Goal: Check status: Check status

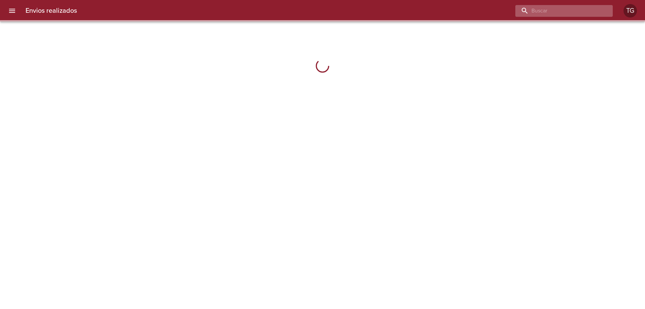
click at [574, 13] on input "buscar" at bounding box center [558, 11] width 86 height 12
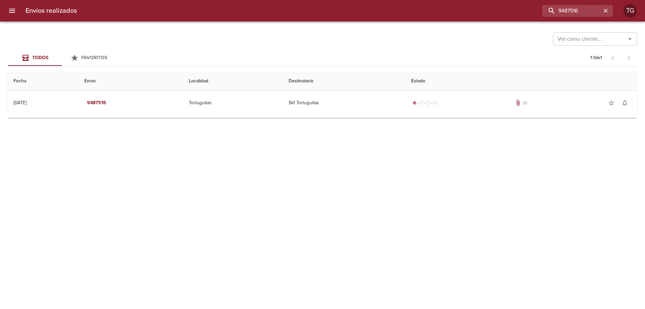
drag, startPoint x: 514, startPoint y: 110, endPoint x: 511, endPoint y: 115, distance: 5.8
click at [513, 109] on td "radio_button_checked radio_button_unchecked radio_button_unchecked radio_button…" at bounding box center [521, 103] width 231 height 24
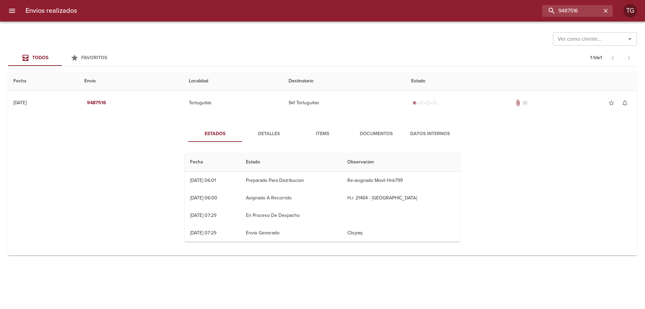
drag, startPoint x: 381, startPoint y: 142, endPoint x: 382, endPoint y: 135, distance: 7.9
click at [381, 139] on div "Estados Detalles Items Documentos Datos Internos Fecha Estado Observacion 13/08…" at bounding box center [323, 186] width 296 height 121
click at [382, 135] on span "Documentos" at bounding box center [376, 134] width 46 height 8
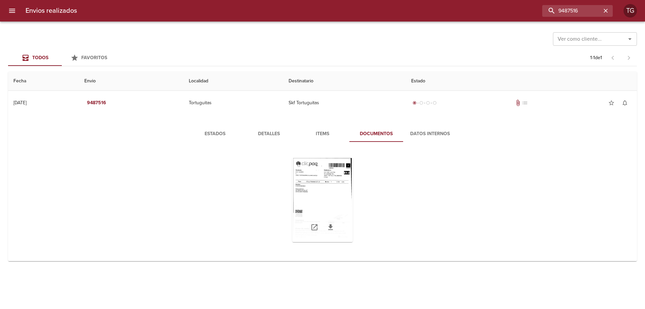
click at [333, 198] on div "Tabla de envíos del cliente" at bounding box center [322, 200] width 60 height 84
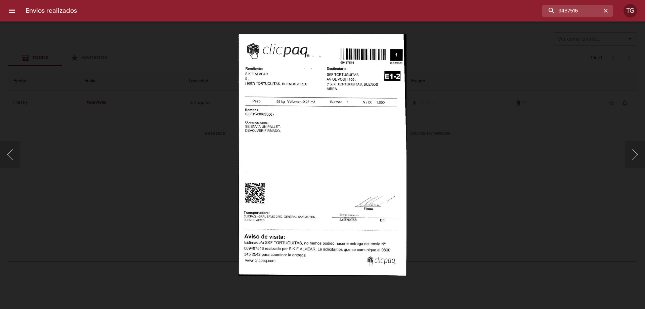
click at [442, 208] on div "Lightbox" at bounding box center [322, 154] width 645 height 309
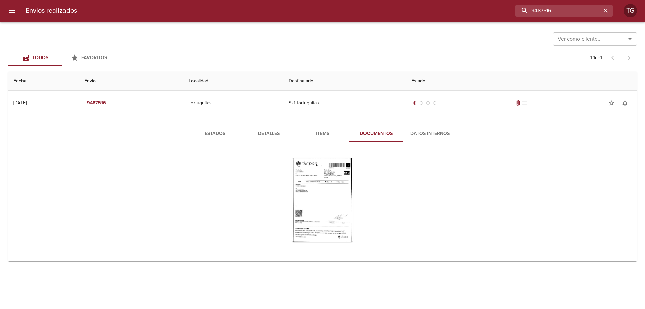
drag, startPoint x: 588, startPoint y: 9, endPoint x: 347, endPoint y: -2, distance: 242.0
click at [347, 0] on html "Envios realizados 9487516 TG Ver como cliente... Ver como cliente... Todos Favo…" at bounding box center [322, 0] width 645 height 0
type input "9492344"
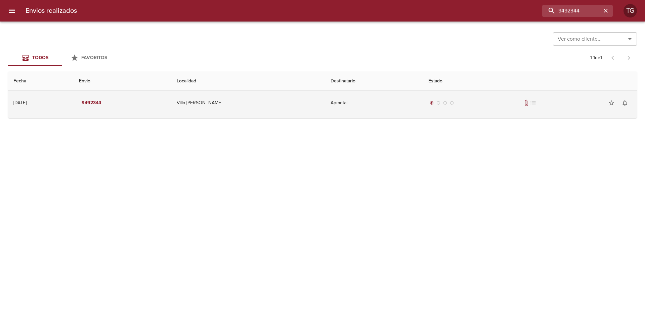
drag, startPoint x: 532, startPoint y: 102, endPoint x: 517, endPoint y: 108, distance: 16.2
click at [529, 102] on div "radio_button_checked radio_button_unchecked radio_button_unchecked radio_button…" at bounding box center [529, 102] width 203 height 13
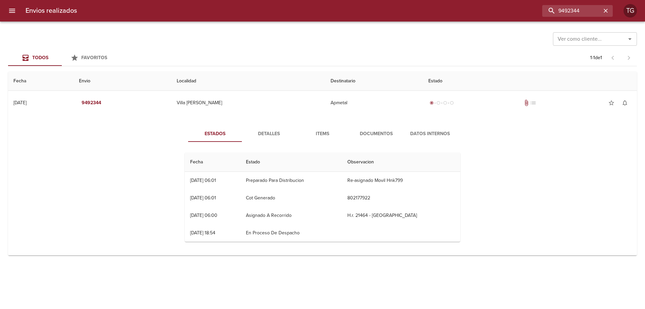
click at [367, 135] on span "Documentos" at bounding box center [376, 134] width 46 height 8
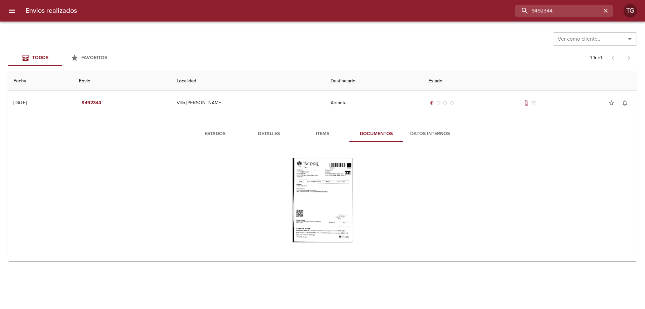
click at [419, 9] on div "9492344" at bounding box center [347, 11] width 530 height 12
type input "9487465"
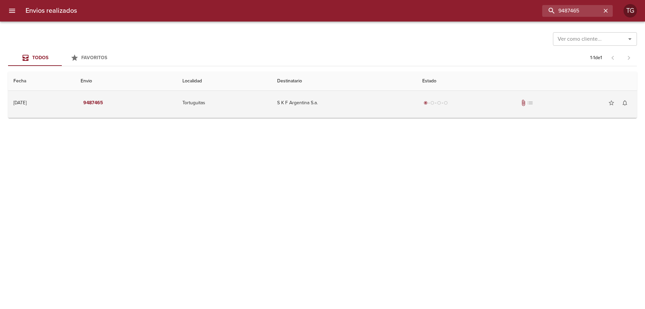
click at [475, 106] on div "radio_button_checked radio_button_unchecked radio_button_unchecked radio_button…" at bounding box center [526, 102] width 209 height 13
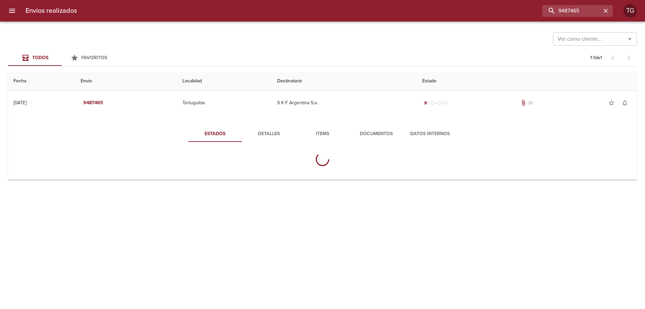
click at [379, 139] on button "Documentos" at bounding box center [376, 134] width 54 height 16
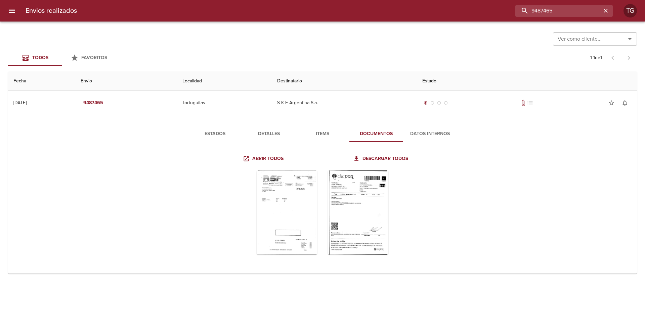
drag, startPoint x: 586, startPoint y: 10, endPoint x: 424, endPoint y: 1, distance: 162.1
click at [430, 3] on div "Envios realizados 9487465 TG" at bounding box center [322, 10] width 645 height 21
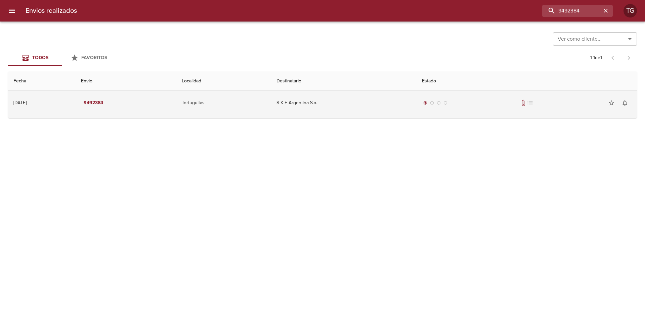
click at [415, 115] on td "S K F Argentina S.a." at bounding box center [343, 103] width 145 height 24
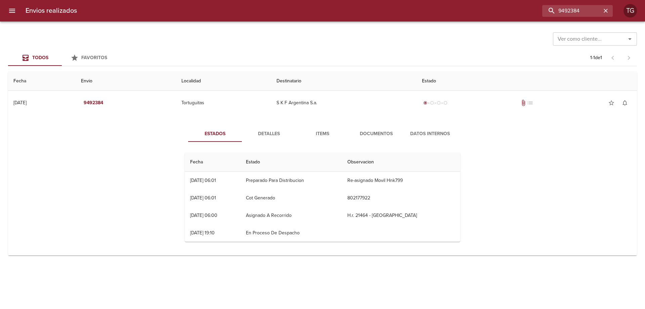
click at [381, 133] on span "Documentos" at bounding box center [376, 134] width 46 height 8
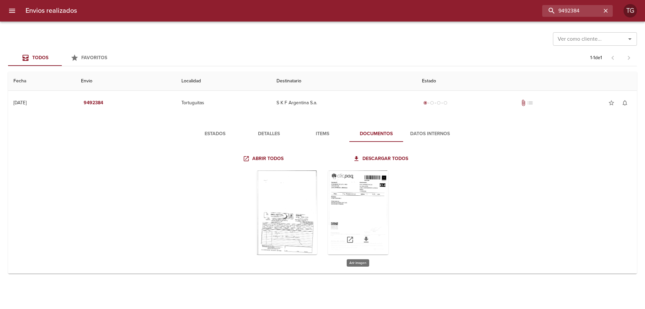
click at [349, 198] on div "Tabla de envíos del cliente" at bounding box center [358, 212] width 60 height 84
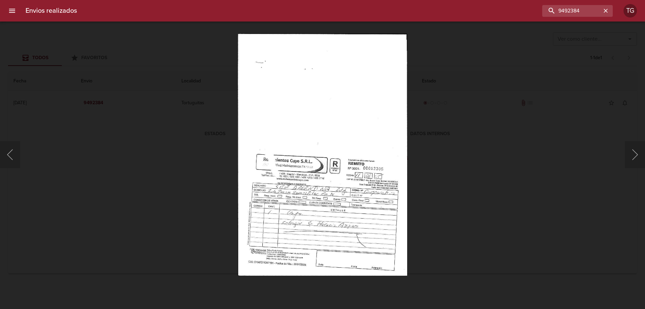
drag, startPoint x: 565, startPoint y: 176, endPoint x: 491, endPoint y: 242, distance: 99.4
click at [564, 174] on div "Lightbox" at bounding box center [322, 154] width 645 height 309
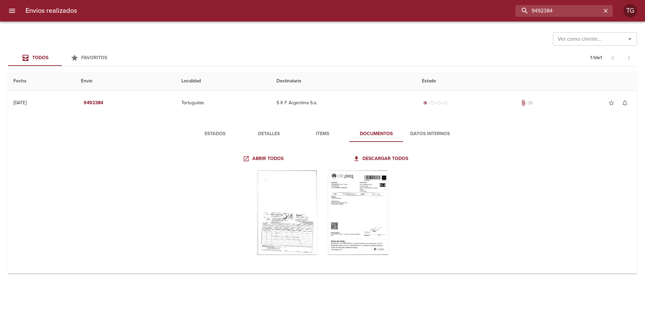
drag, startPoint x: 583, startPoint y: 11, endPoint x: 537, endPoint y: 2, distance: 46.3
click at [538, 2] on div "Envios realizados 9492384 TG" at bounding box center [322, 10] width 645 height 21
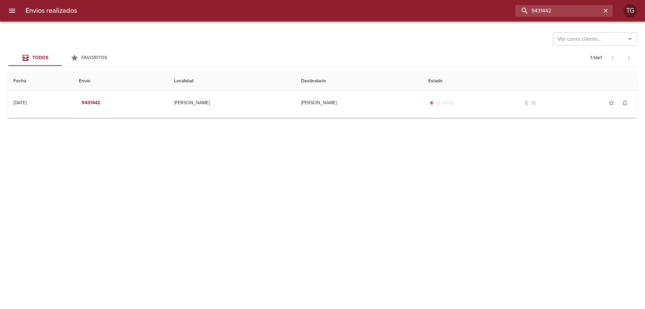
drag, startPoint x: 498, startPoint y: -3, endPoint x: 454, endPoint y: -12, distance: 45.2
click at [454, 0] on html "Envios realizados 9431442 TG Ver como cliente... Ver como cliente... Todos Favo…" at bounding box center [322, 0] width 645 height 0
drag, startPoint x: 559, startPoint y: 10, endPoint x: 431, endPoint y: -15, distance: 129.8
click at [431, 0] on html "Envios realizados 9430856 TG Ver como cliente... Ver como cliente... Todos Favo…" at bounding box center [322, 0] width 645 height 0
drag, startPoint x: 569, startPoint y: 17, endPoint x: 558, endPoint y: 13, distance: 11.3
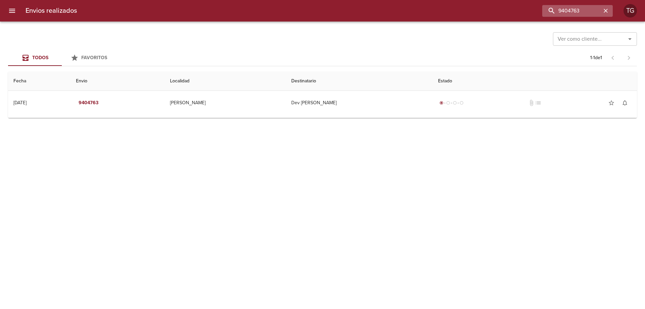
click at [550, 13] on div "Envios realizados 9404763 TG" at bounding box center [322, 10] width 645 height 21
click at [580, 9] on input "9404763" at bounding box center [558, 11] width 86 height 12
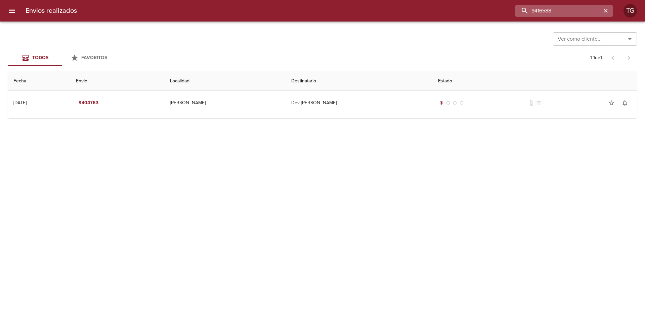
type input "9416588"
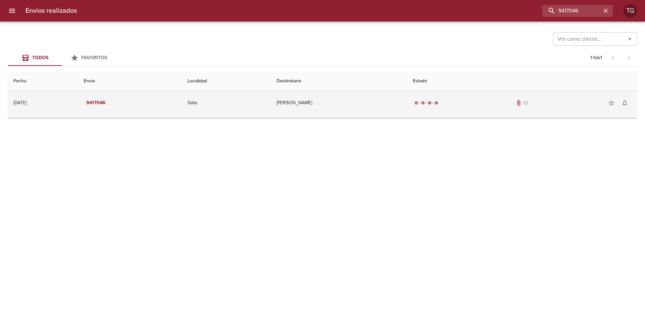
click at [407, 102] on td "[PERSON_NAME]" at bounding box center [339, 103] width 136 height 24
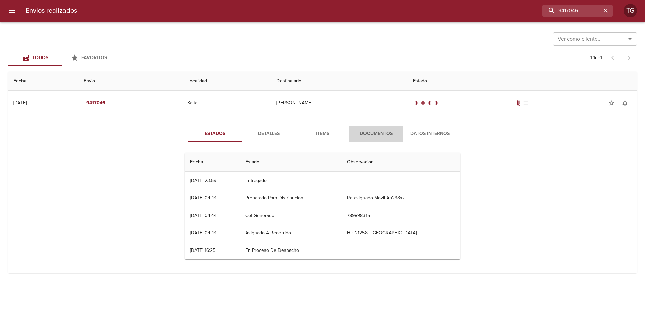
click at [386, 130] on span "Documentos" at bounding box center [376, 134] width 46 height 8
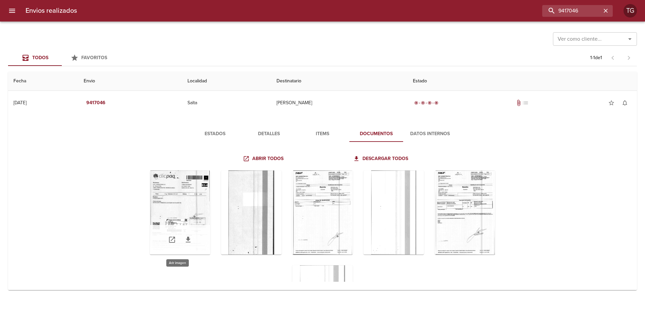
click at [172, 199] on div "Tabla de envíos del cliente" at bounding box center [180, 212] width 60 height 84
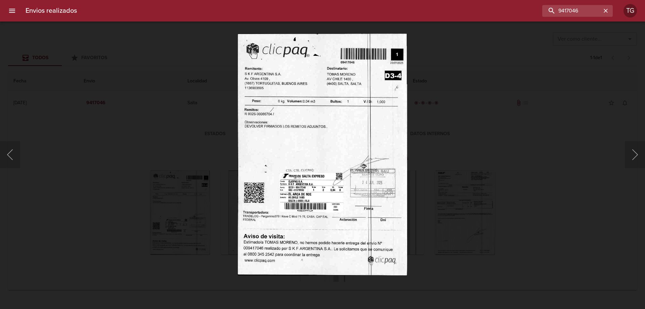
click at [479, 129] on div "Lightbox" at bounding box center [322, 154] width 645 height 309
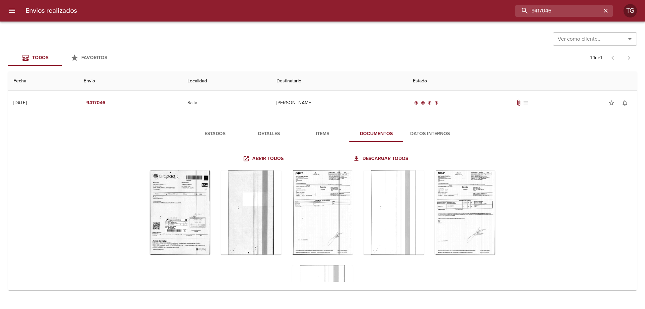
drag, startPoint x: 598, startPoint y: 13, endPoint x: 468, endPoint y: 13, distance: 129.6
click at [469, 13] on div "9417046" at bounding box center [347, 11] width 530 height 12
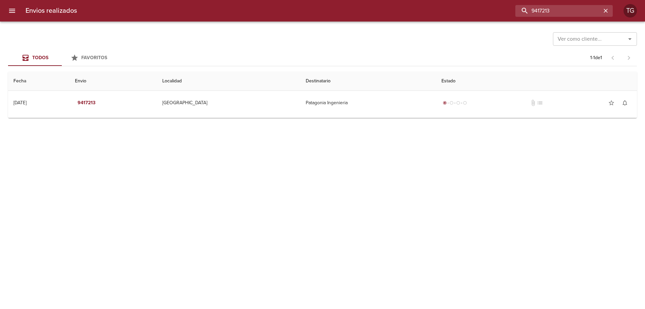
drag, startPoint x: 555, startPoint y: 11, endPoint x: 391, endPoint y: 9, distance: 163.9
click at [393, 9] on div "9417213" at bounding box center [347, 11] width 530 height 12
drag, startPoint x: 552, startPoint y: 14, endPoint x: 539, endPoint y: 9, distance: 13.8
click at [527, 10] on div "Envios realizados 9417202 TG" at bounding box center [322, 10] width 645 height 21
click at [565, 8] on input "9417202" at bounding box center [558, 11] width 86 height 12
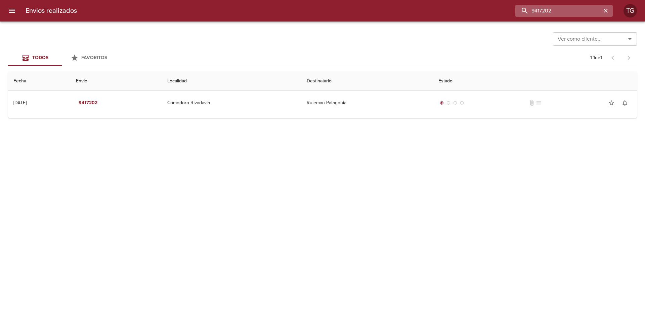
click at [565, 8] on input "9417202" at bounding box center [558, 11] width 86 height 12
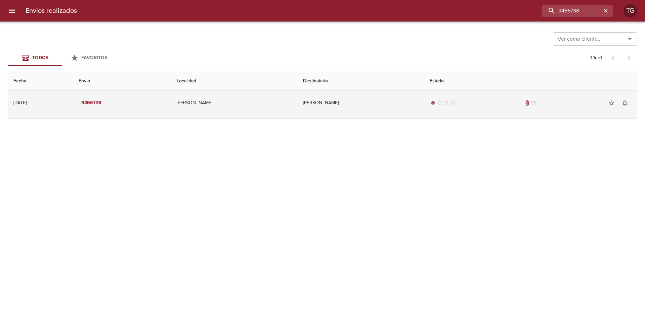
click at [472, 104] on div "radio_button_checked radio_button_unchecked radio_button_unchecked radio_button…" at bounding box center [530, 102] width 202 height 13
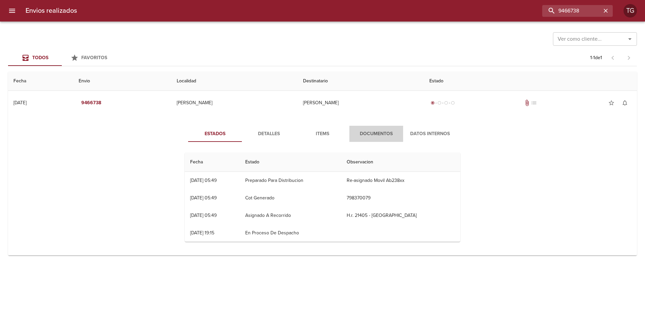
click at [379, 137] on span "Documentos" at bounding box center [376, 134] width 46 height 8
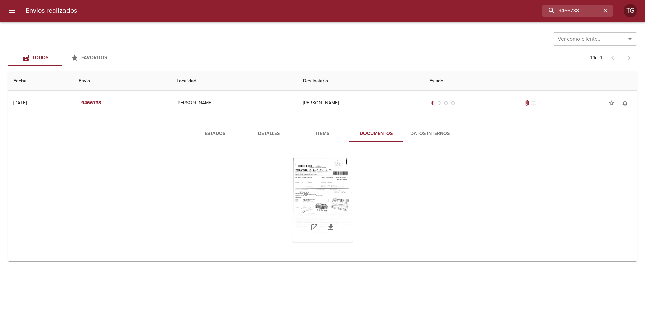
click at [328, 184] on div "Tabla de envíos del cliente" at bounding box center [322, 200] width 60 height 84
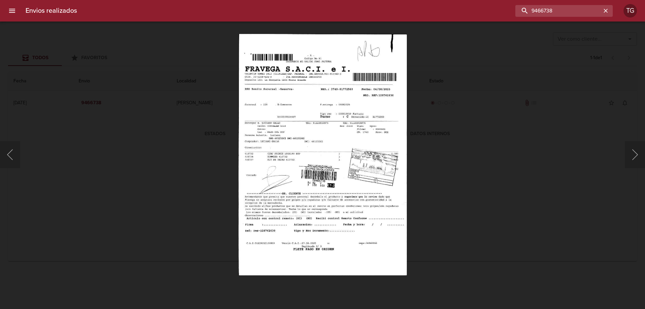
drag, startPoint x: 580, startPoint y: 10, endPoint x: 398, endPoint y: -18, distance: 183.9
click at [398, 0] on html "Envios realizados 9466738 TG Ver como cliente... Ver como cliente... Todos Favo…" at bounding box center [322, 0] width 645 height 0
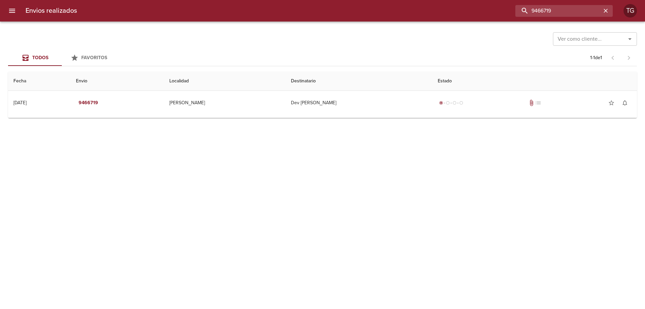
drag, startPoint x: 564, startPoint y: 9, endPoint x: 498, endPoint y: 4, distance: 66.3
click at [501, 4] on div "Envios realizados 9466719 TG" at bounding box center [322, 10] width 645 height 21
type input "9466751"
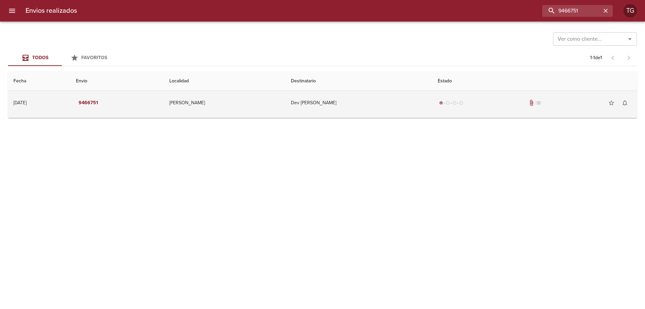
click at [494, 93] on td "radio_button_checked radio_button_unchecked radio_button_unchecked radio_button…" at bounding box center [534, 103] width 205 height 24
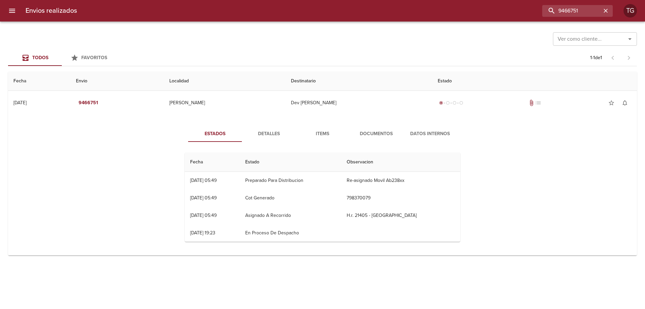
click at [366, 132] on span "Documentos" at bounding box center [376, 134] width 46 height 8
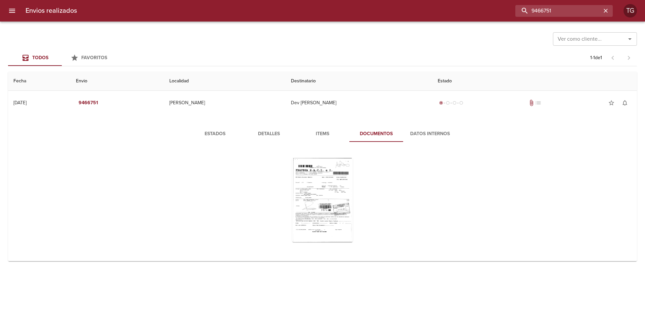
drag, startPoint x: 584, startPoint y: 9, endPoint x: 431, endPoint y: 11, distance: 153.1
click at [454, 11] on div "9466751" at bounding box center [347, 11] width 530 height 12
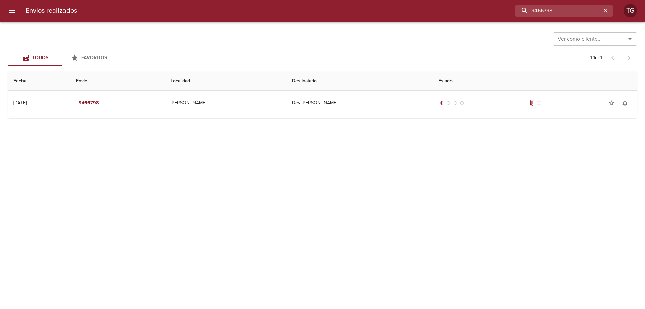
drag, startPoint x: 547, startPoint y: 12, endPoint x: 403, endPoint y: -8, distance: 145.1
click at [403, 0] on html "Envios realizados 9466798 TG Ver como cliente... Ver como cliente... Todos Favo…" at bounding box center [322, 0] width 645 height 0
drag, startPoint x: 569, startPoint y: 11, endPoint x: 477, endPoint y: 7, distance: 91.7
click at [479, 8] on div "9466692" at bounding box center [347, 11] width 530 height 12
drag, startPoint x: 574, startPoint y: 14, endPoint x: 416, endPoint y: 15, distance: 157.5
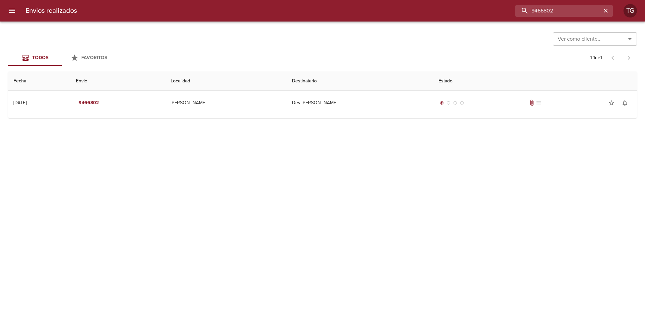
click at [478, 15] on div "9466802" at bounding box center [347, 11] width 530 height 12
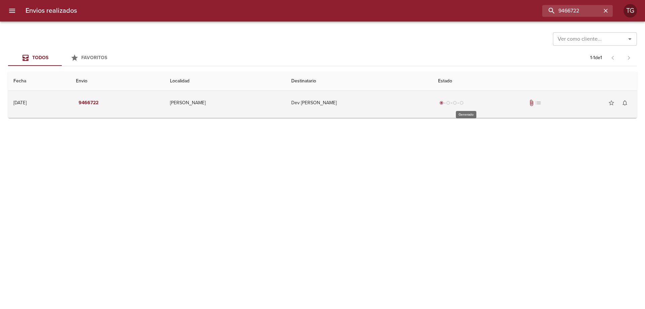
click at [445, 104] on div "radio_button_checked" at bounding box center [441, 103] width 7 height 4
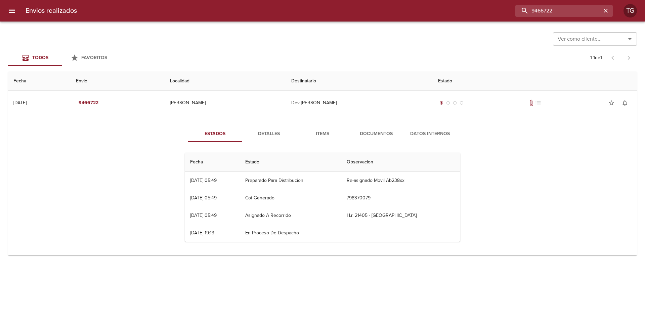
drag, startPoint x: 583, startPoint y: 12, endPoint x: 437, endPoint y: 11, distance: 146.4
click at [437, 11] on div "9466722" at bounding box center [347, 11] width 530 height 12
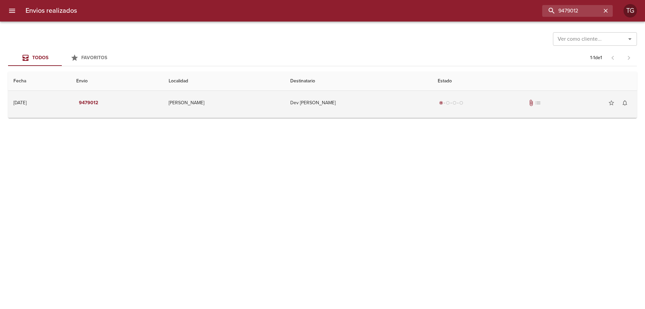
click at [432, 104] on td "Dev [PERSON_NAME]" at bounding box center [358, 103] width 147 height 24
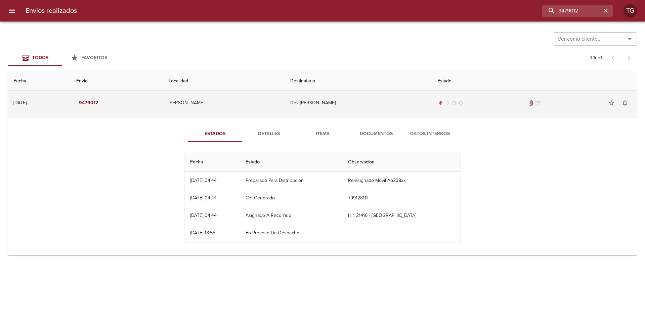
click at [432, 104] on td "Dev [PERSON_NAME]" at bounding box center [358, 103] width 147 height 24
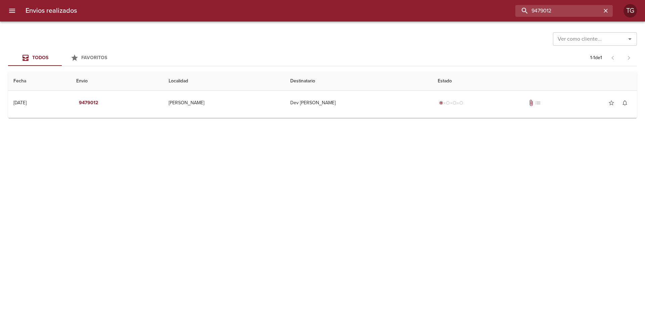
drag, startPoint x: 583, startPoint y: 9, endPoint x: 365, endPoint y: 6, distance: 217.6
click at [467, 9] on div "9479012" at bounding box center [347, 11] width 530 height 12
drag, startPoint x: 401, startPoint y: 2, endPoint x: 312, endPoint y: -7, distance: 89.4
click at [312, 0] on html "Envios realizados 9479032 TG Ver como cliente... Ver como cliente... Todos Favo…" at bounding box center [322, 0] width 645 height 0
click at [568, 4] on div "Envios realizados 9479225 TG" at bounding box center [322, 10] width 645 height 21
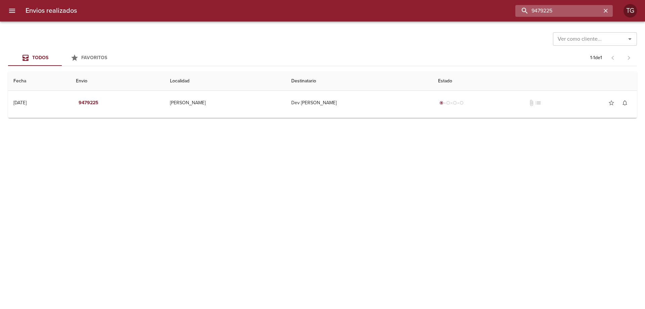
drag, startPoint x: 570, startPoint y: 8, endPoint x: 586, endPoint y: 10, distance: 15.8
click at [574, 11] on input "9479225" at bounding box center [558, 11] width 86 height 12
click at [587, 9] on input "9479225" at bounding box center [558, 11] width 86 height 12
drag, startPoint x: 565, startPoint y: 11, endPoint x: 381, endPoint y: 5, distance: 184.8
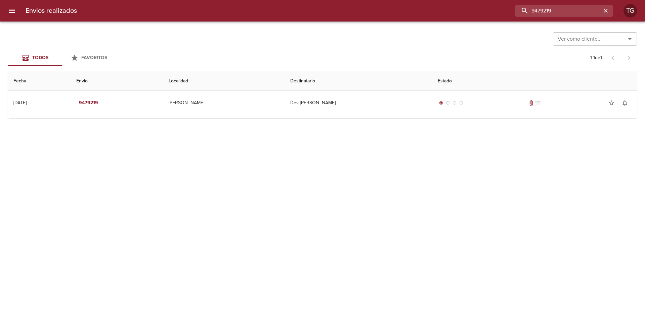
click at [387, 8] on div "9479219" at bounding box center [347, 11] width 530 height 12
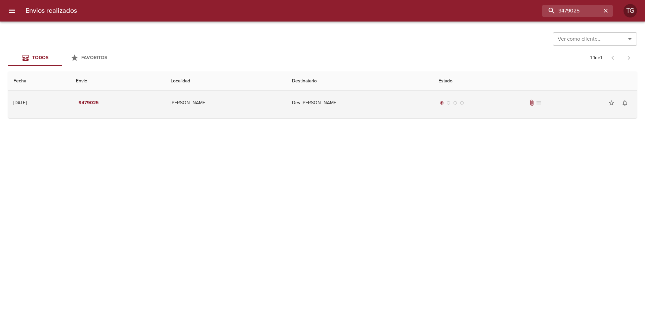
click at [489, 99] on div "radio_button_checked radio_button_unchecked radio_button_unchecked radio_button…" at bounding box center [534, 102] width 193 height 13
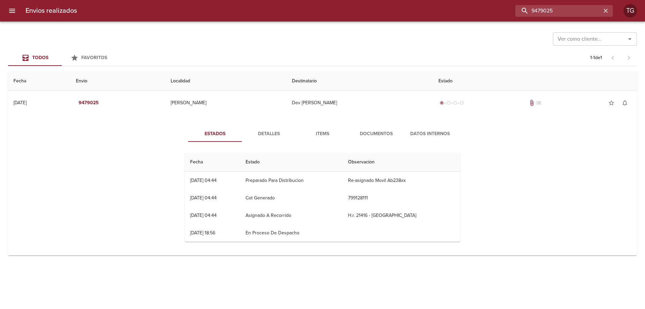
drag, startPoint x: 573, startPoint y: 9, endPoint x: 487, endPoint y: 8, distance: 85.3
click at [488, 8] on div "9479025" at bounding box center [347, 11] width 530 height 12
type input "9466772"
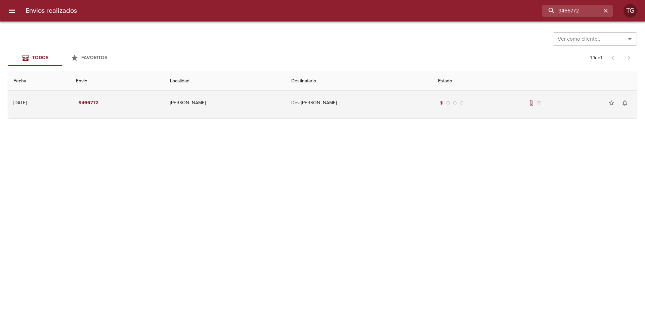
click at [455, 106] on div "radio_button_checked radio_button_unchecked radio_button_unchecked radio_button…" at bounding box center [451, 102] width 27 height 7
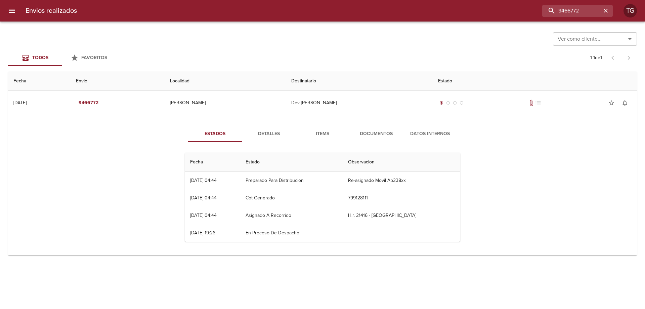
click at [385, 134] on span "Documentos" at bounding box center [376, 134] width 46 height 8
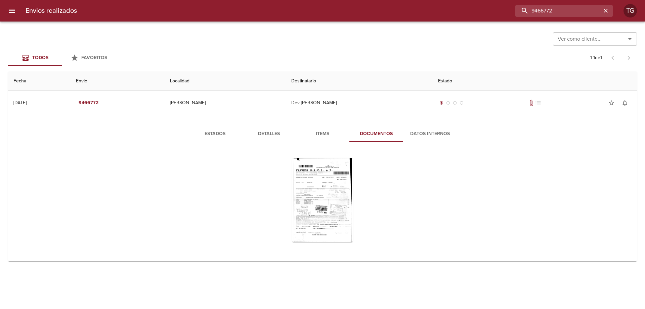
drag, startPoint x: 592, startPoint y: 11, endPoint x: 413, endPoint y: 10, distance: 178.6
click at [423, 11] on div "9466772" at bounding box center [347, 11] width 530 height 12
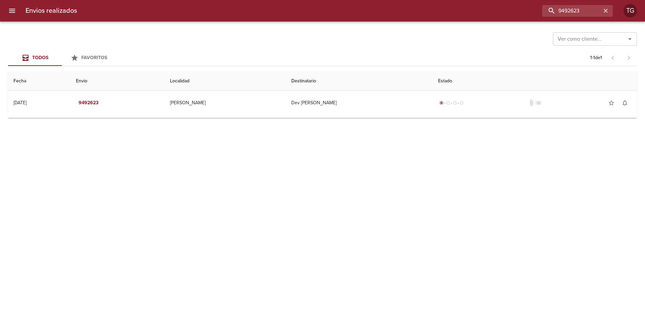
click at [484, 117] on tbody "[DATE] [DATE] 9492623 [PERSON_NAME] Dev [PERSON_NAME] radio_button_checked radi…" at bounding box center [322, 104] width 629 height 27
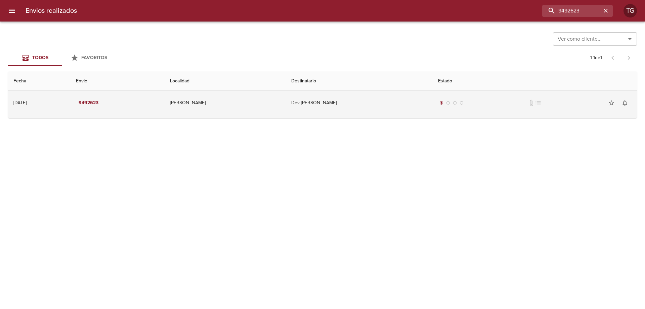
click at [493, 108] on div "radio_button_checked radio_button_unchecked radio_button_unchecked radio_button…" at bounding box center [534, 102] width 193 height 13
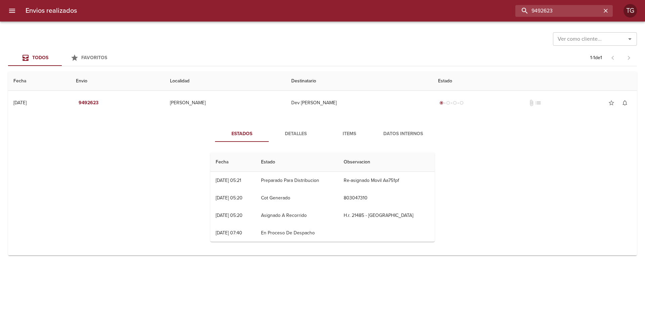
drag, startPoint x: 591, startPoint y: 13, endPoint x: 369, endPoint y: 4, distance: 222.5
click at [408, 10] on div "9492623" at bounding box center [347, 11] width 530 height 12
type input "9497009"
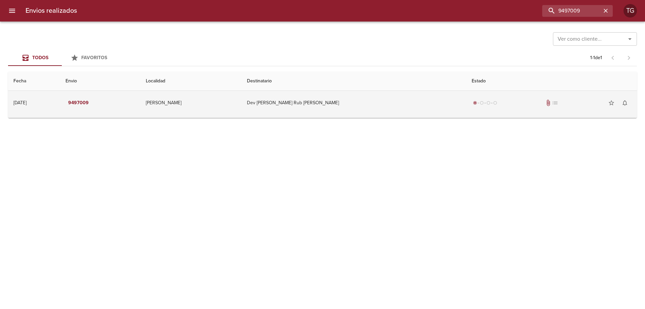
click at [384, 106] on td "Dev [PERSON_NAME] Rub [PERSON_NAME]" at bounding box center [353, 103] width 225 height 24
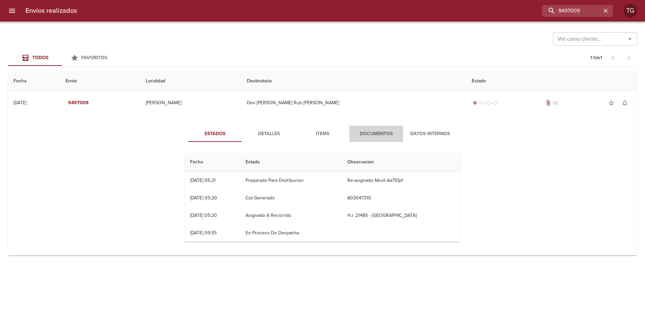
click at [377, 131] on span "Documentos" at bounding box center [376, 134] width 46 height 8
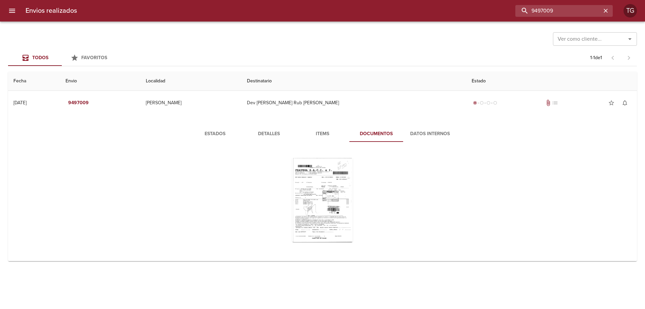
drag, startPoint x: 584, startPoint y: 8, endPoint x: 388, endPoint y: -4, distance: 197.1
click at [388, 0] on html "Envios realizados 9497009 TG Ver como cliente... Ver como cliente... Todos Favo…" at bounding box center [322, 0] width 645 height 0
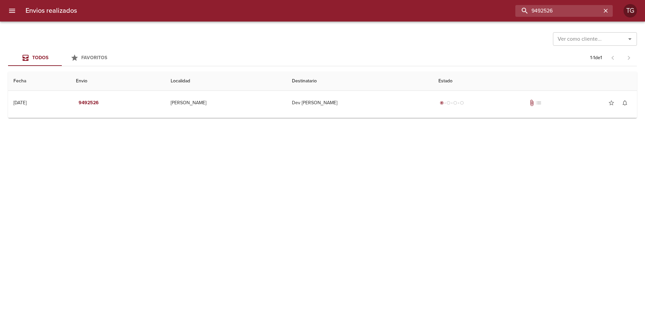
drag, startPoint x: 526, startPoint y: 13, endPoint x: 439, endPoint y: 5, distance: 87.6
click at [465, 10] on div "9492526" at bounding box center [347, 11] width 530 height 12
drag, startPoint x: 556, startPoint y: 5, endPoint x: 514, endPoint y: 5, distance: 42.0
click at [514, 5] on div "9492526" at bounding box center [347, 11] width 530 height 12
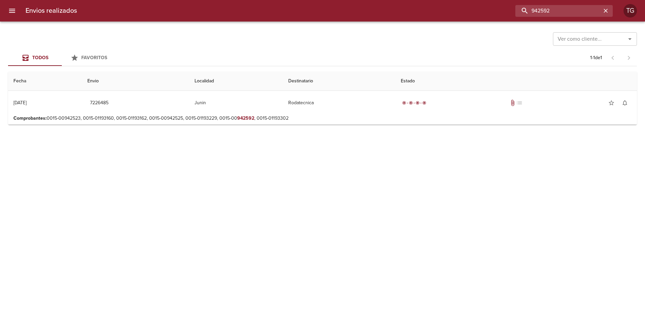
drag, startPoint x: 556, startPoint y: 6, endPoint x: 362, endPoint y: -16, distance: 195.0
click at [362, 0] on html "Envios realizados 942592 TG Ver como cliente... Ver como cliente... Todos Favor…" at bounding box center [322, 0] width 645 height 0
type input "9492592"
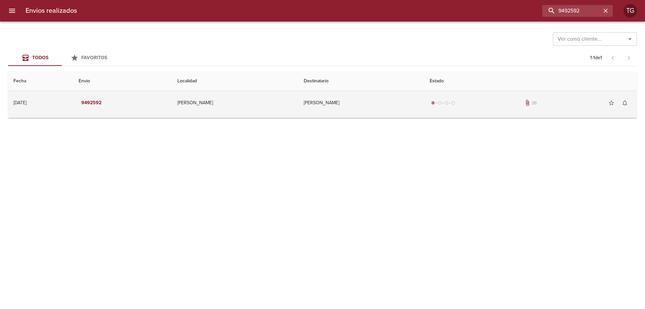
click at [363, 106] on td "[PERSON_NAME]" at bounding box center [361, 103] width 126 height 24
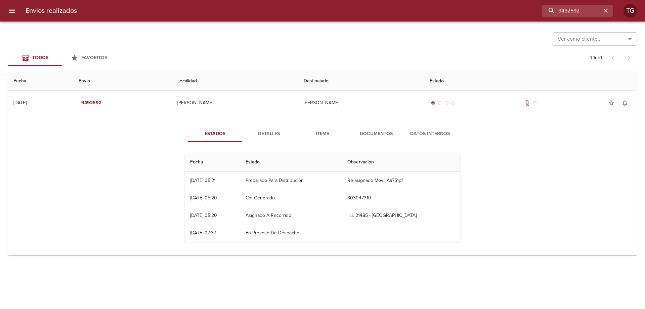
click at [376, 130] on span "Documentos" at bounding box center [376, 134] width 46 height 8
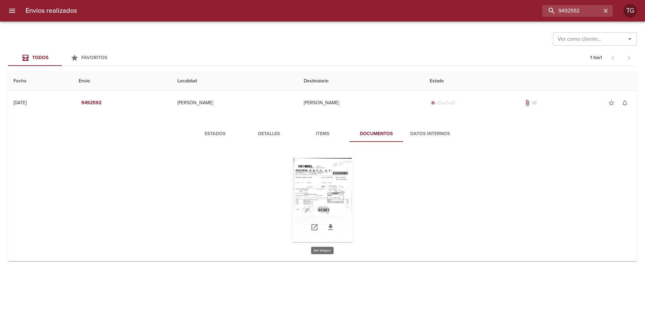
drag, startPoint x: 333, startPoint y: 194, endPoint x: 333, endPoint y: 190, distance: 3.4
click at [333, 190] on div "Tabla de envíos del cliente" at bounding box center [322, 200] width 60 height 84
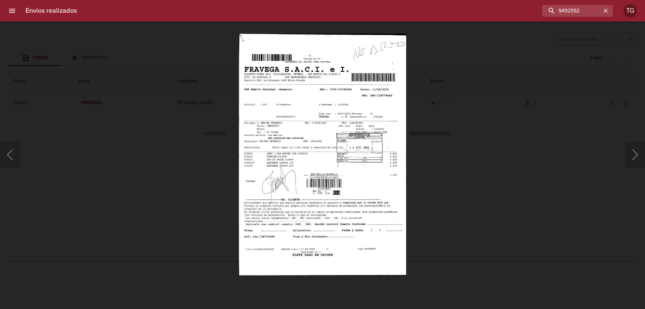
click at [449, 174] on div "Lightbox" at bounding box center [322, 154] width 645 height 309
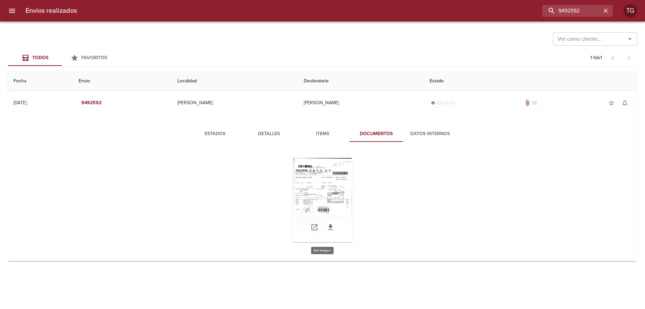
click at [329, 185] on div "Tabla de envíos del cliente" at bounding box center [322, 200] width 60 height 84
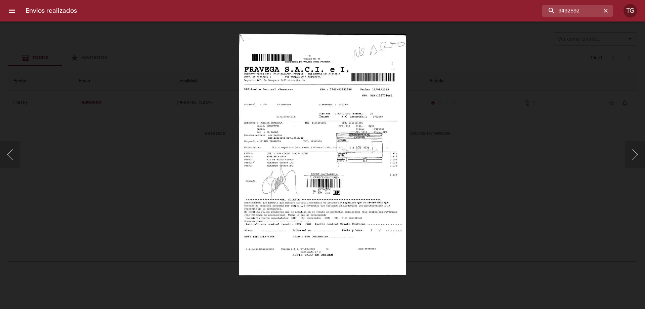
click at [332, 182] on img "Lightbox" at bounding box center [323, 154] width 168 height 241
drag, startPoint x: 485, startPoint y: 186, endPoint x: 469, endPoint y: 193, distance: 17.6
click at [485, 187] on div "Lightbox" at bounding box center [322, 154] width 645 height 309
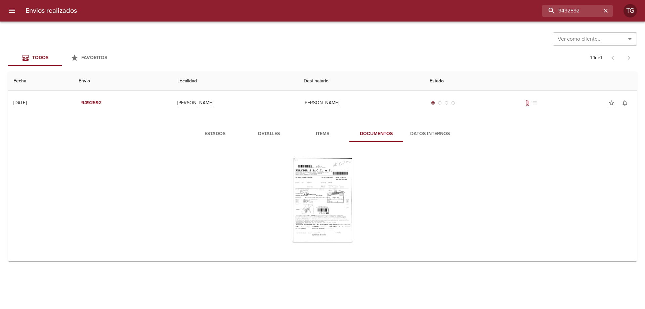
click at [271, 133] on span "Detalles" at bounding box center [269, 134] width 46 height 8
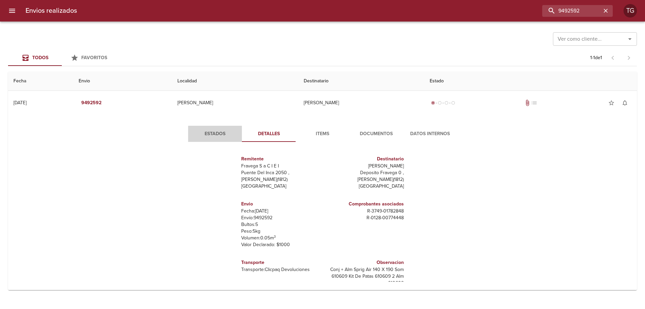
click at [228, 132] on span "Estados" at bounding box center [215, 134] width 46 height 8
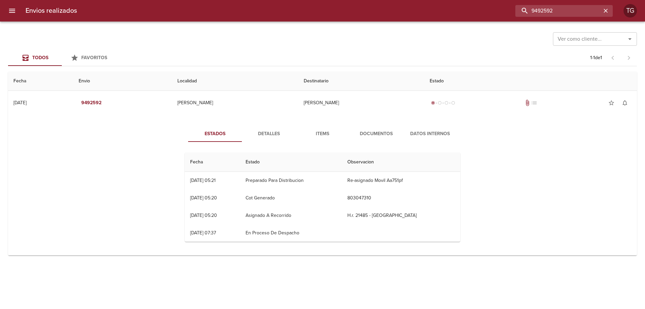
drag, startPoint x: 594, startPoint y: 9, endPoint x: 471, endPoint y: 15, distance: 123.7
click at [471, 15] on div "9492592" at bounding box center [347, 11] width 530 height 12
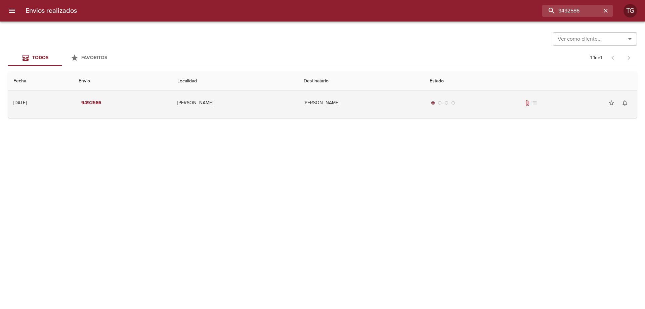
click at [372, 112] on td "[PERSON_NAME]" at bounding box center [361, 103] width 126 height 24
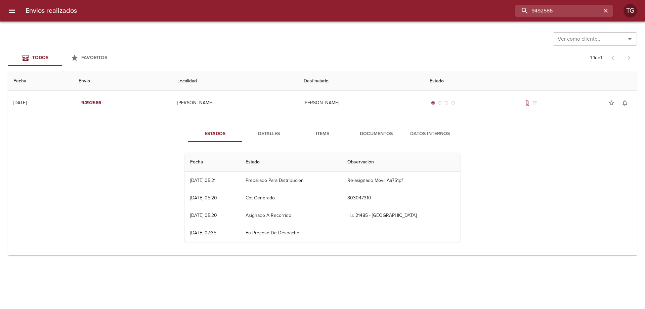
drag, startPoint x: 585, startPoint y: 10, endPoint x: 326, endPoint y: 13, distance: 259.6
click at [341, 13] on div "9492586" at bounding box center [347, 11] width 530 height 12
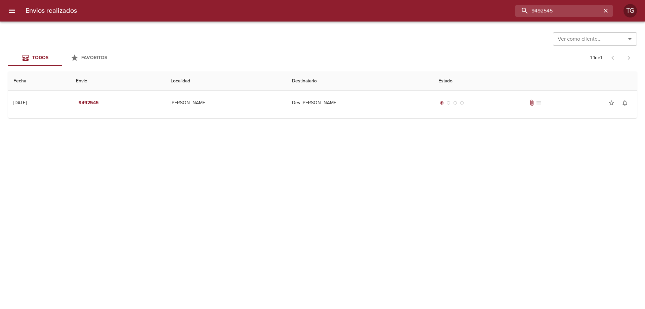
drag, startPoint x: 559, startPoint y: 10, endPoint x: 286, endPoint y: 7, distance: 273.3
click at [325, 10] on div "9492545" at bounding box center [347, 11] width 530 height 12
type input "9492623"
